Goal: Information Seeking & Learning: Learn about a topic

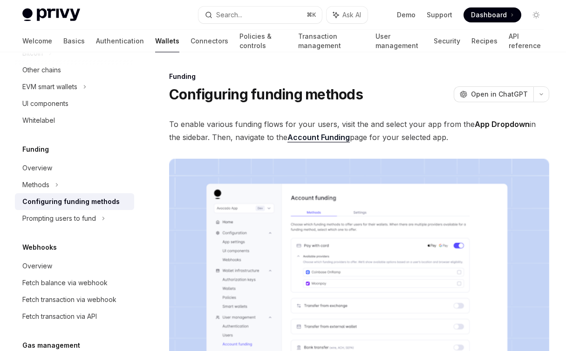
scroll to position [36, 0]
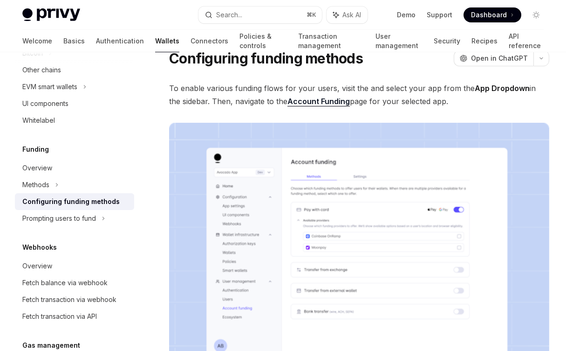
click at [227, 92] on span "To enable various funding flows for your users, visit the and select your app f…" at bounding box center [359, 95] width 380 height 26
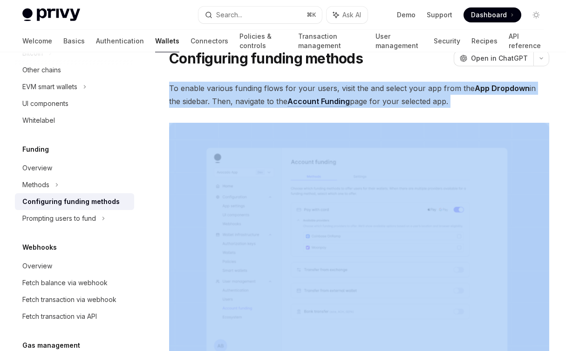
click at [227, 92] on span "To enable various funding flows for your users, visit the and select your app f…" at bounding box center [359, 95] width 380 height 26
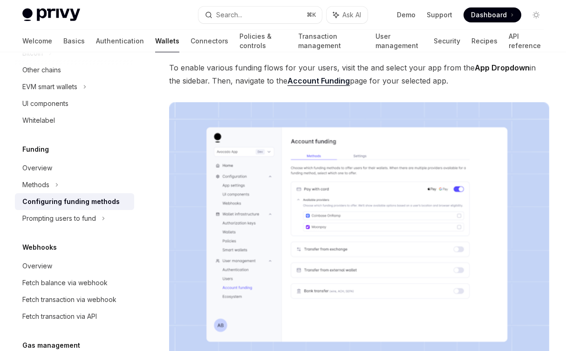
click at [223, 86] on span "To enable various funding flows for your users, visit the and select your app f…" at bounding box center [359, 74] width 380 height 26
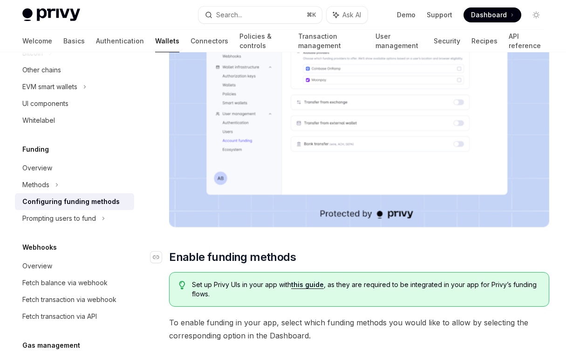
scroll to position [243, 0]
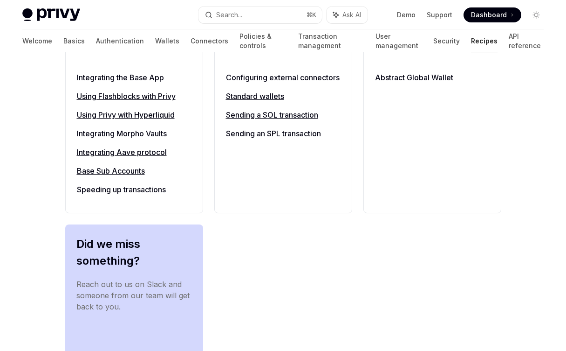
scroll to position [1177, 0]
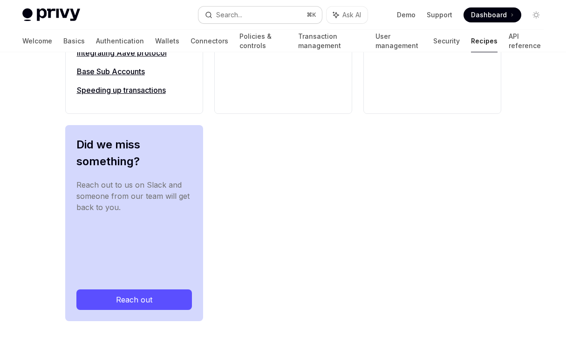
click at [278, 19] on button "Search... ⌘ K" at bounding box center [260, 15] width 123 height 17
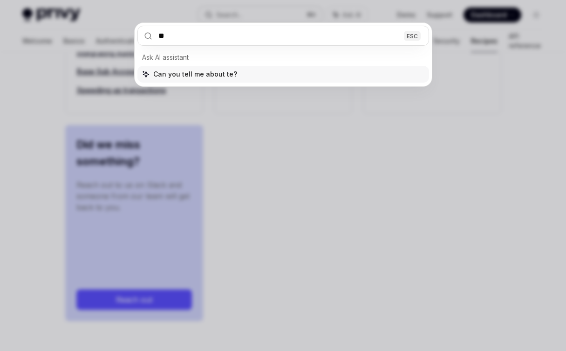
type input "***"
type textarea "*"
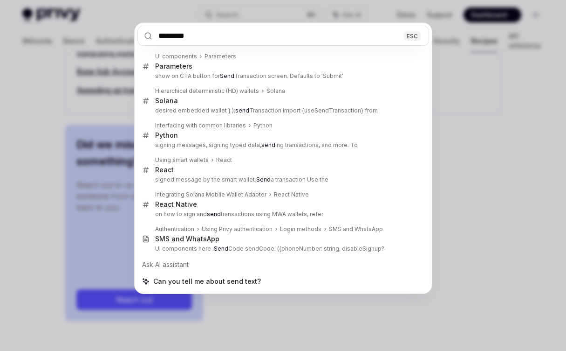
type input "*********"
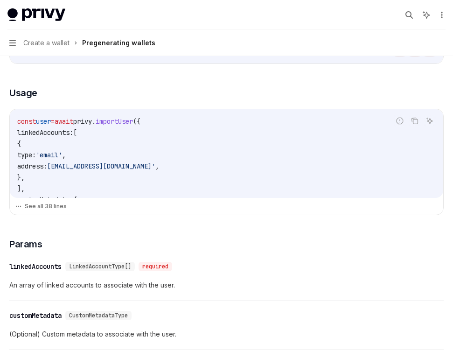
scroll to position [421, 0]
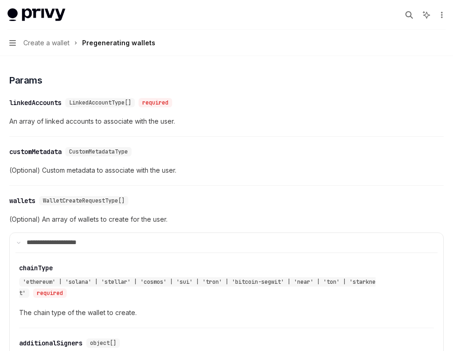
click at [121, 44] on div "Pregenerating wallets" at bounding box center [118, 42] width 73 height 11
type textarea "*"
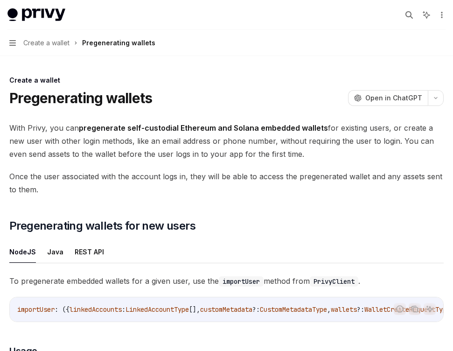
scroll to position [421, 0]
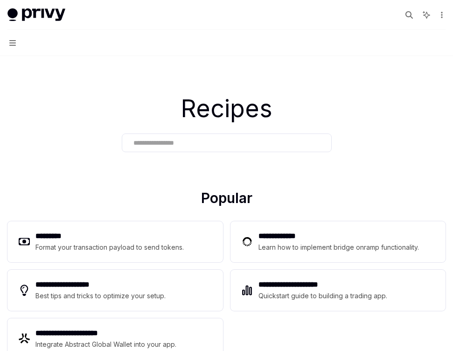
click at [264, 139] on input "text" at bounding box center [226, 143] width 186 height 10
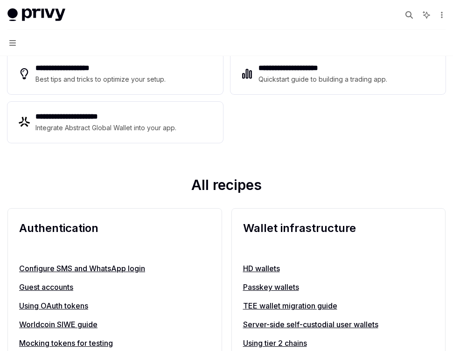
scroll to position [217, 0]
